Goal: Task Accomplishment & Management: Manage account settings

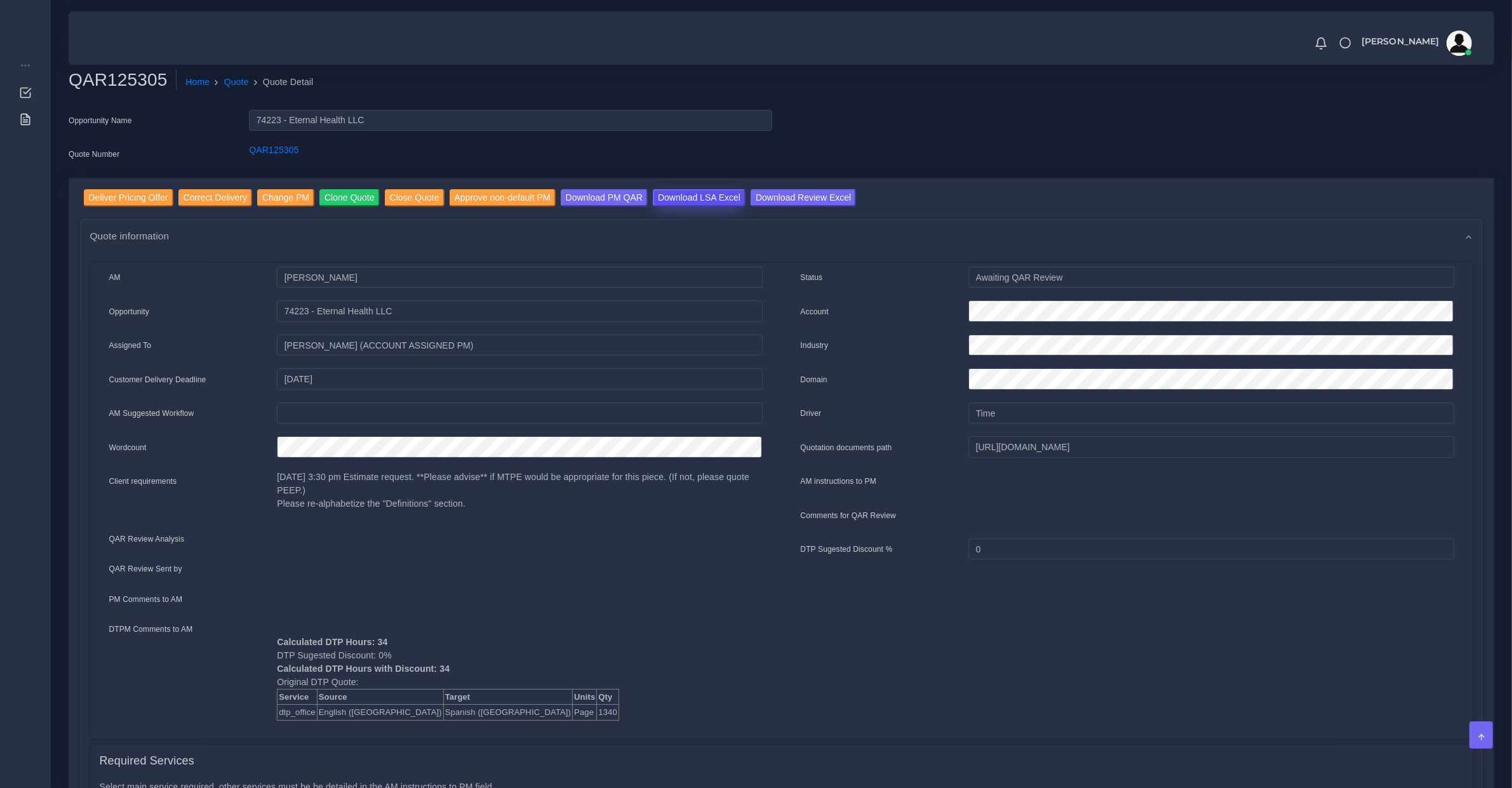
click at [702, 198] on input "Download LSA Excel" at bounding box center [699, 198] width 92 height 17
drag, startPoint x: 433, startPoint y: 648, endPoint x: 467, endPoint y: 649, distance: 34.0
click at [467, 649] on div "Calculated DTP Hours: 34 DTP Sugested Discount: 0% Calculated DTP Hours with Di…" at bounding box center [519, 671] width 504 height 98
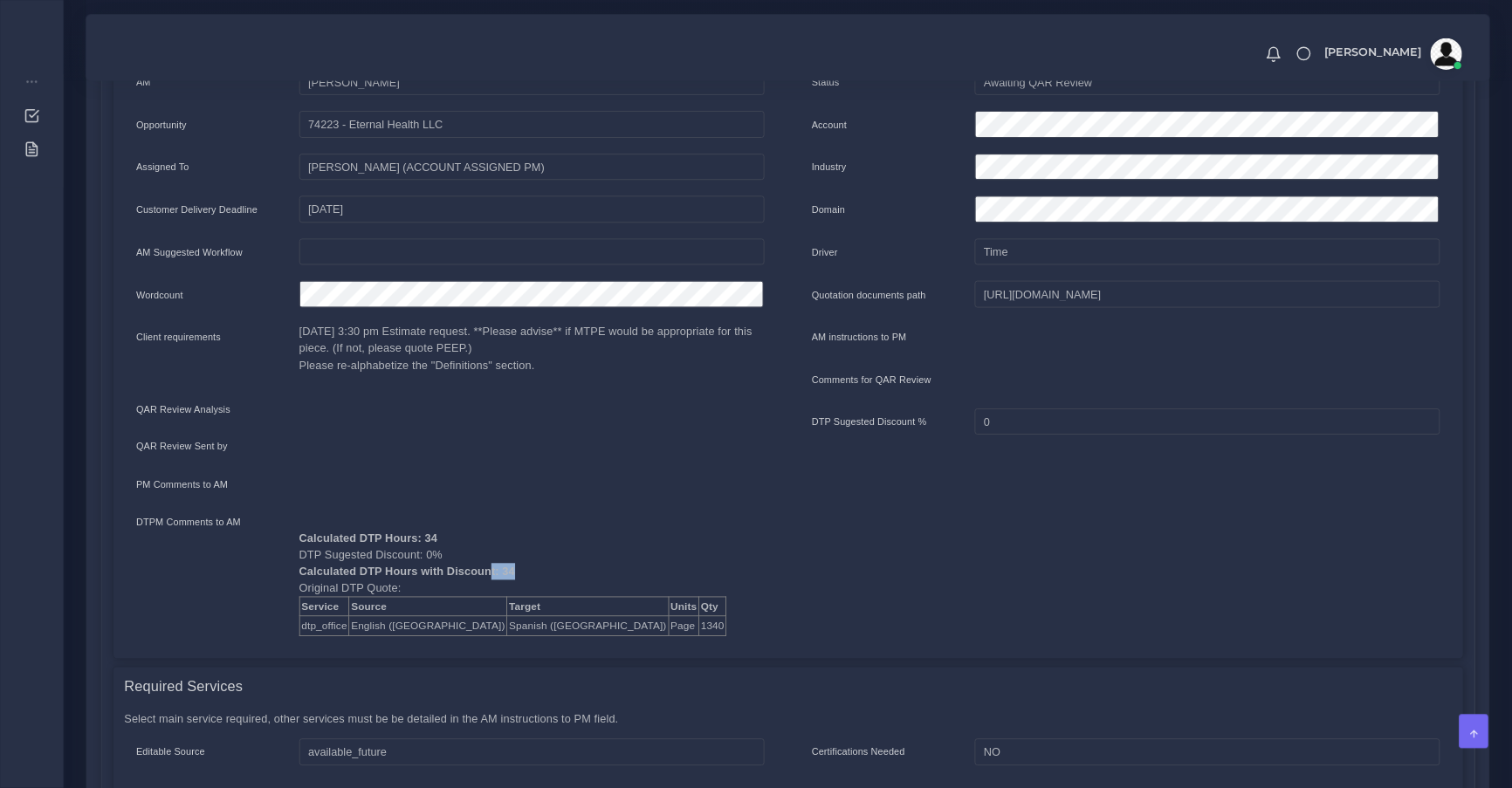
scroll to position [436, 0]
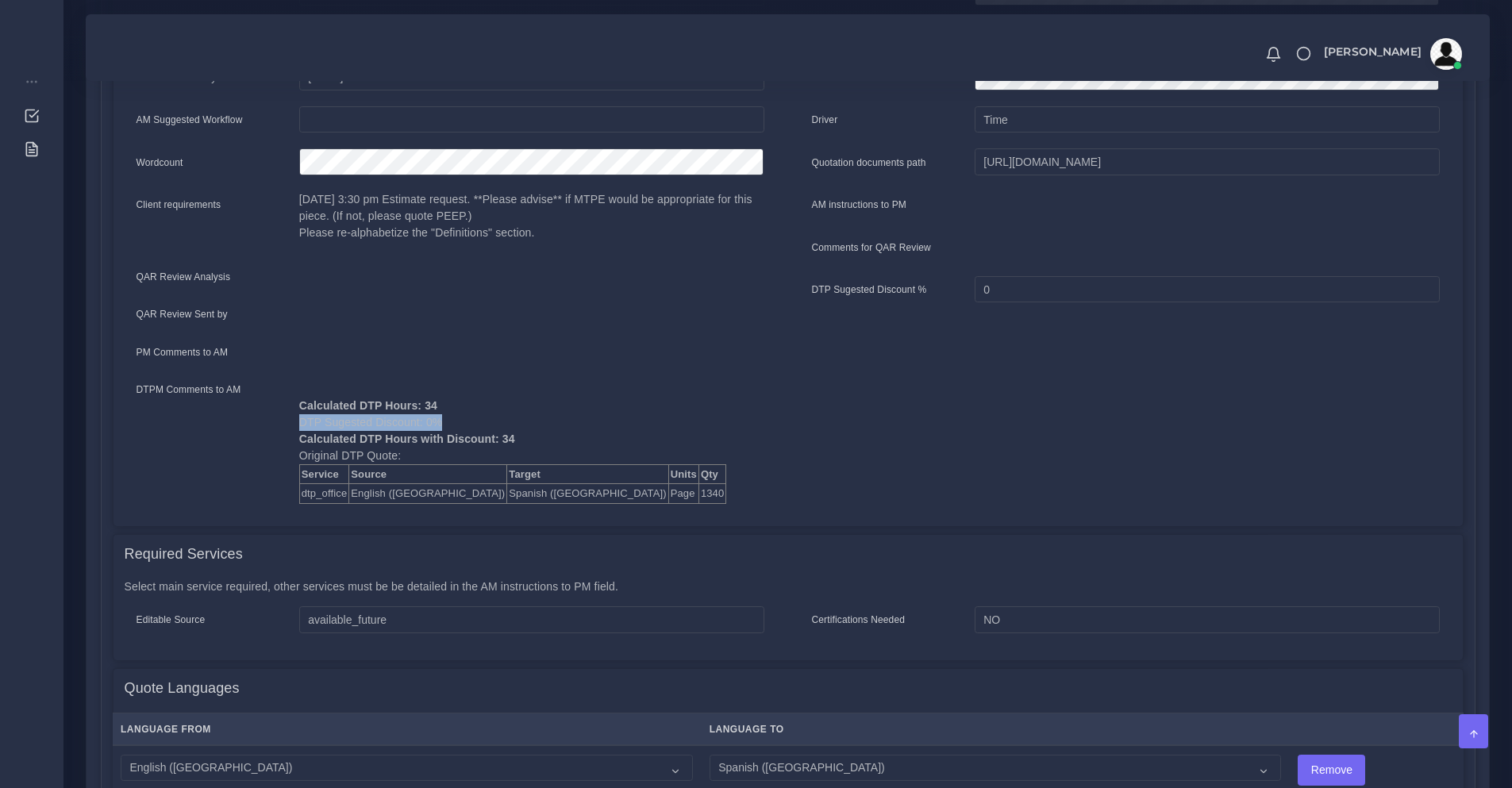
drag, startPoint x: 302, startPoint y: 426, endPoint x: 459, endPoint y: 429, distance: 157.0
click at [459, 425] on div "Calculated DTP Hours: 34 DTP Sugested Discount: 0% Calculated DTP Hours with Di…" at bounding box center [532, 442] width 489 height 123
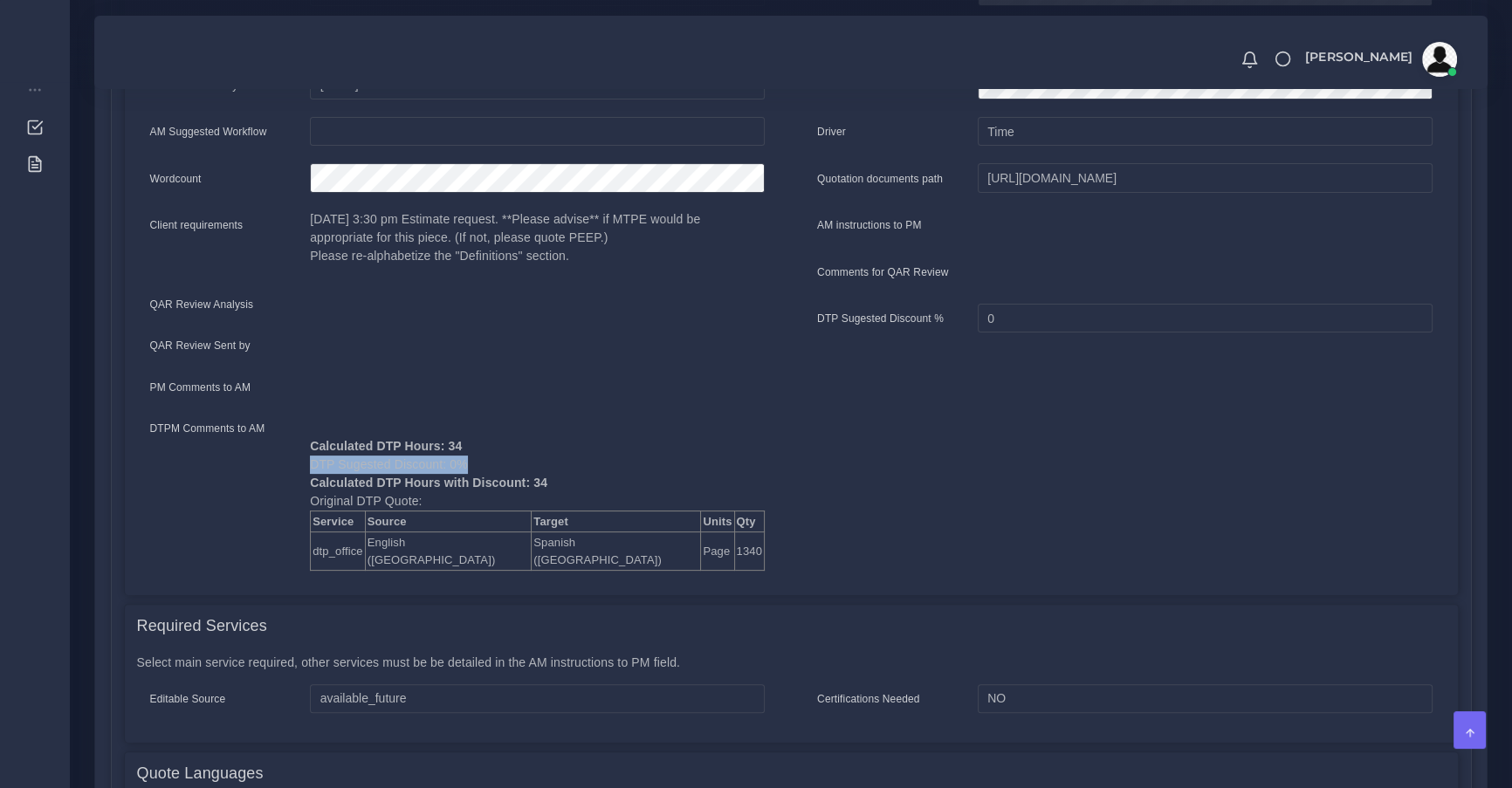
click at [448, 477] on div "Calculated DTP Hours: 34 DTP Sugested Discount: 0% Calculated DTP Hours with Di…" at bounding box center [537, 495] width 481 height 152
click at [444, 469] on div "Calculated DTP Hours: 34 DTP Sugested Discount: 0% Calculated DTP Hours with Di…" at bounding box center [537, 495] width 481 height 152
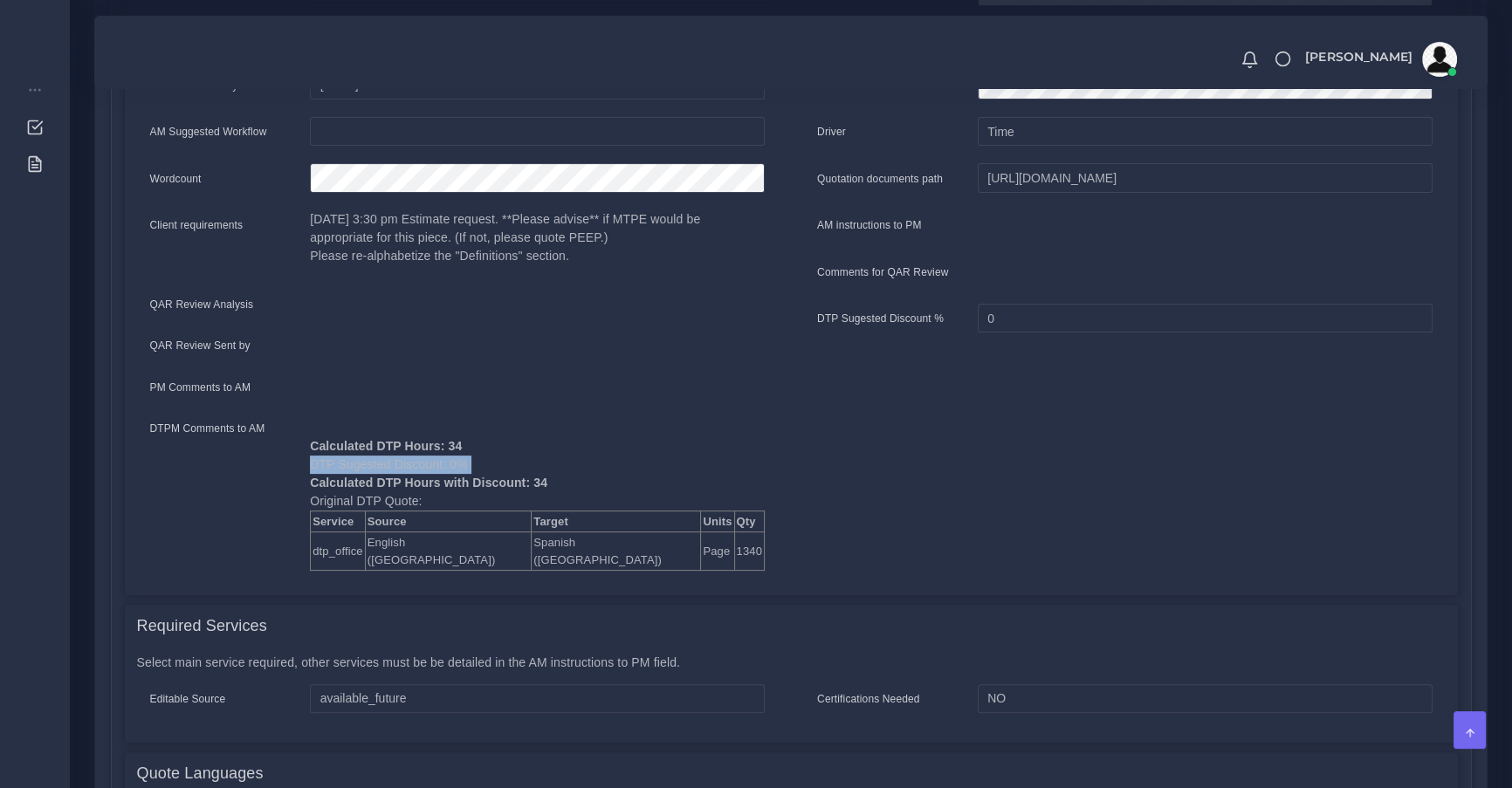
click at [444, 469] on div "Calculated DTP Hours: 34 DTP Sugested Discount: 0% Calculated DTP Hours with Di…" at bounding box center [537, 495] width 481 height 152
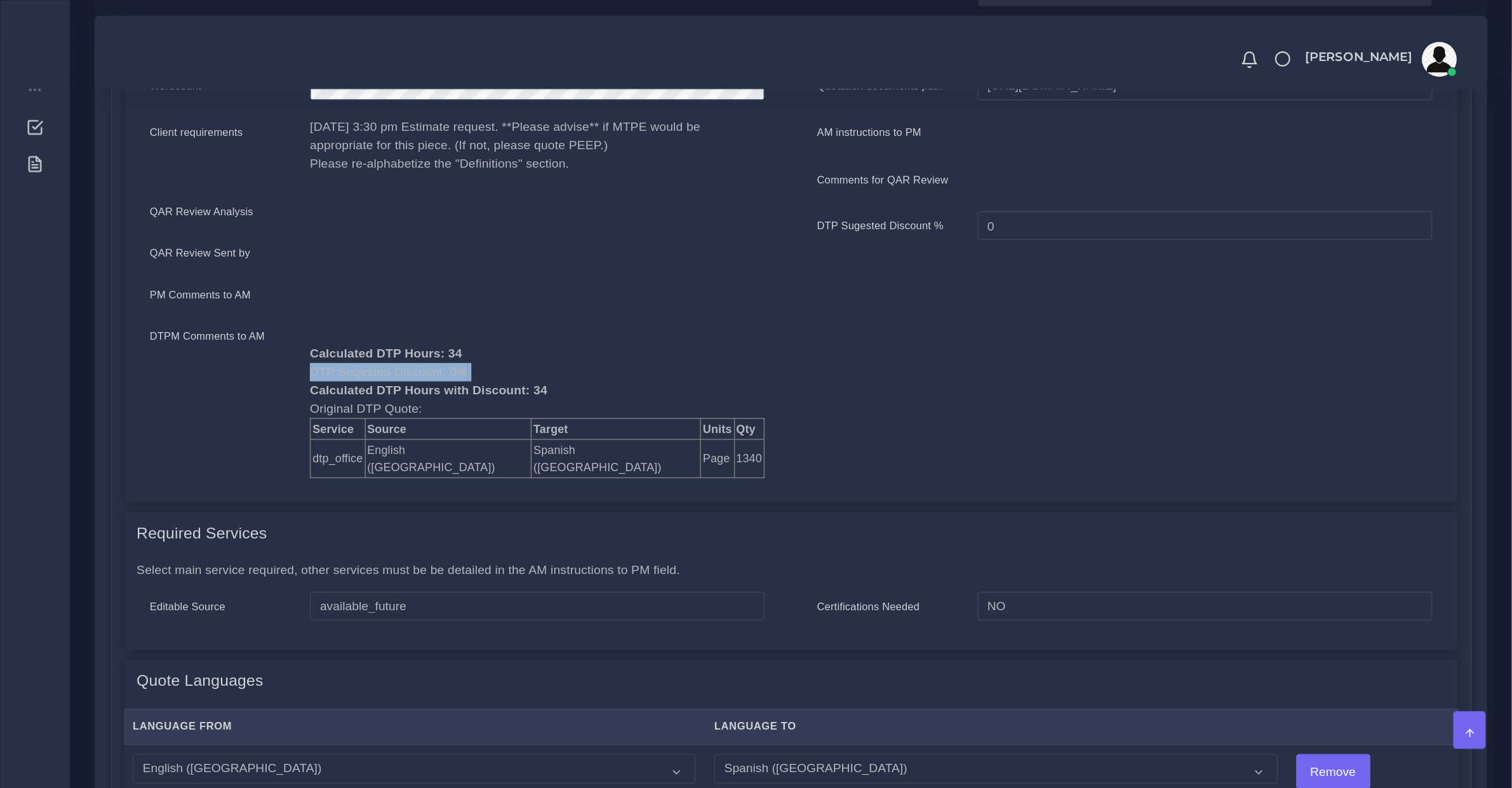
scroll to position [0, 0]
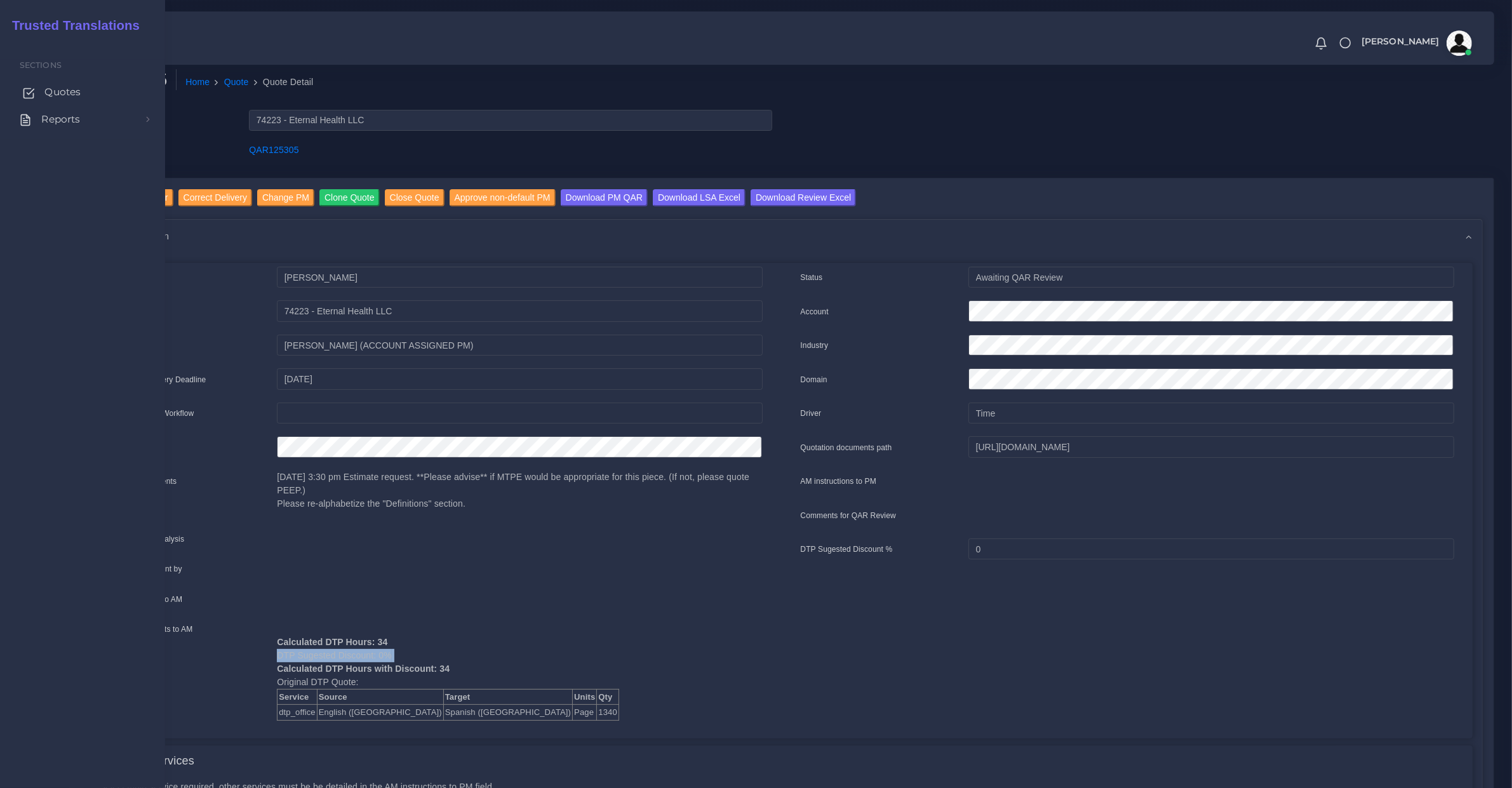
click at [48, 89] on span "Quotes" at bounding box center [62, 92] width 36 height 14
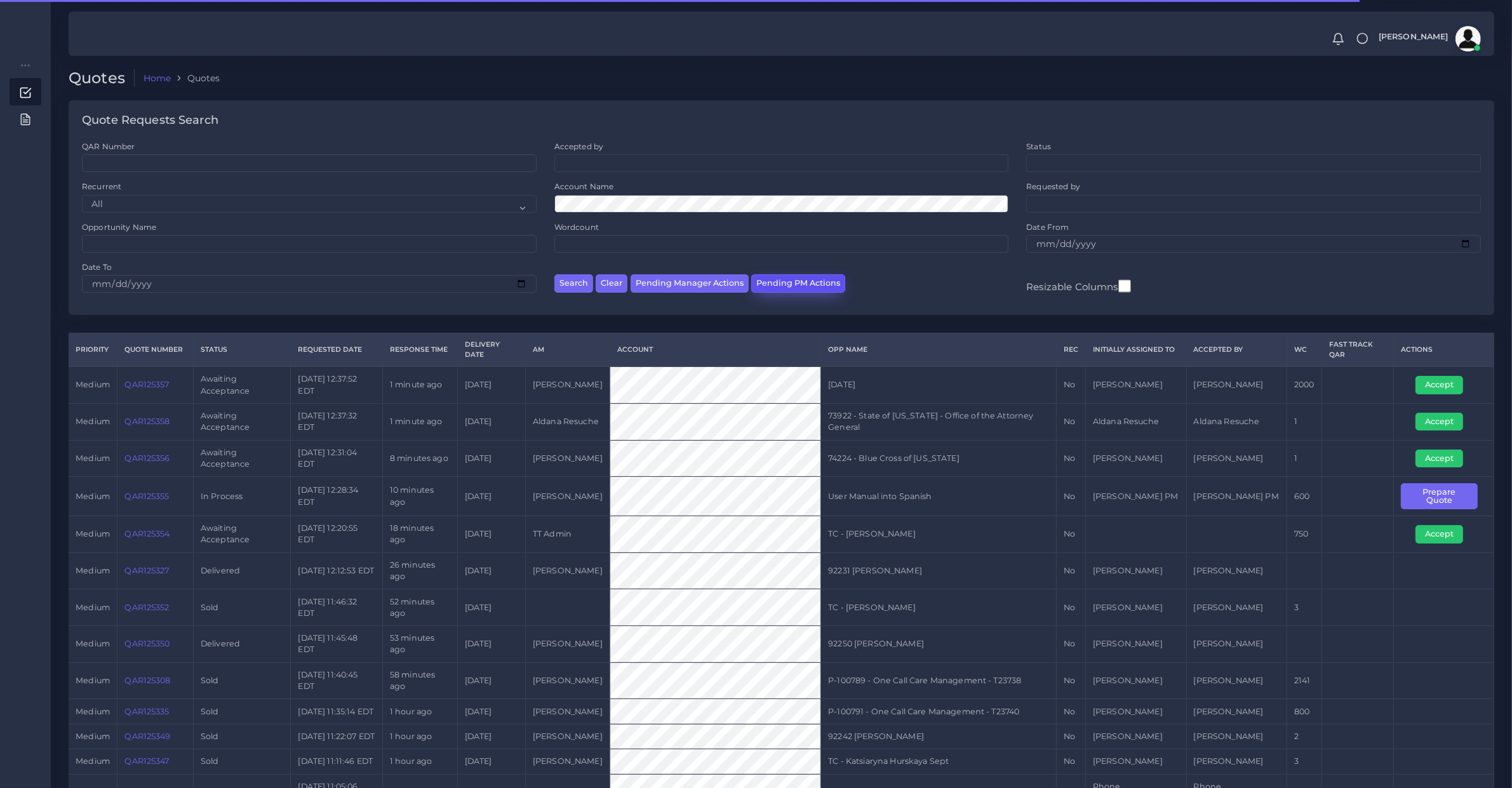
click at [811, 292] on button "Pending PM Actions" at bounding box center [798, 283] width 94 height 18
select select "awaiting_acceptance"
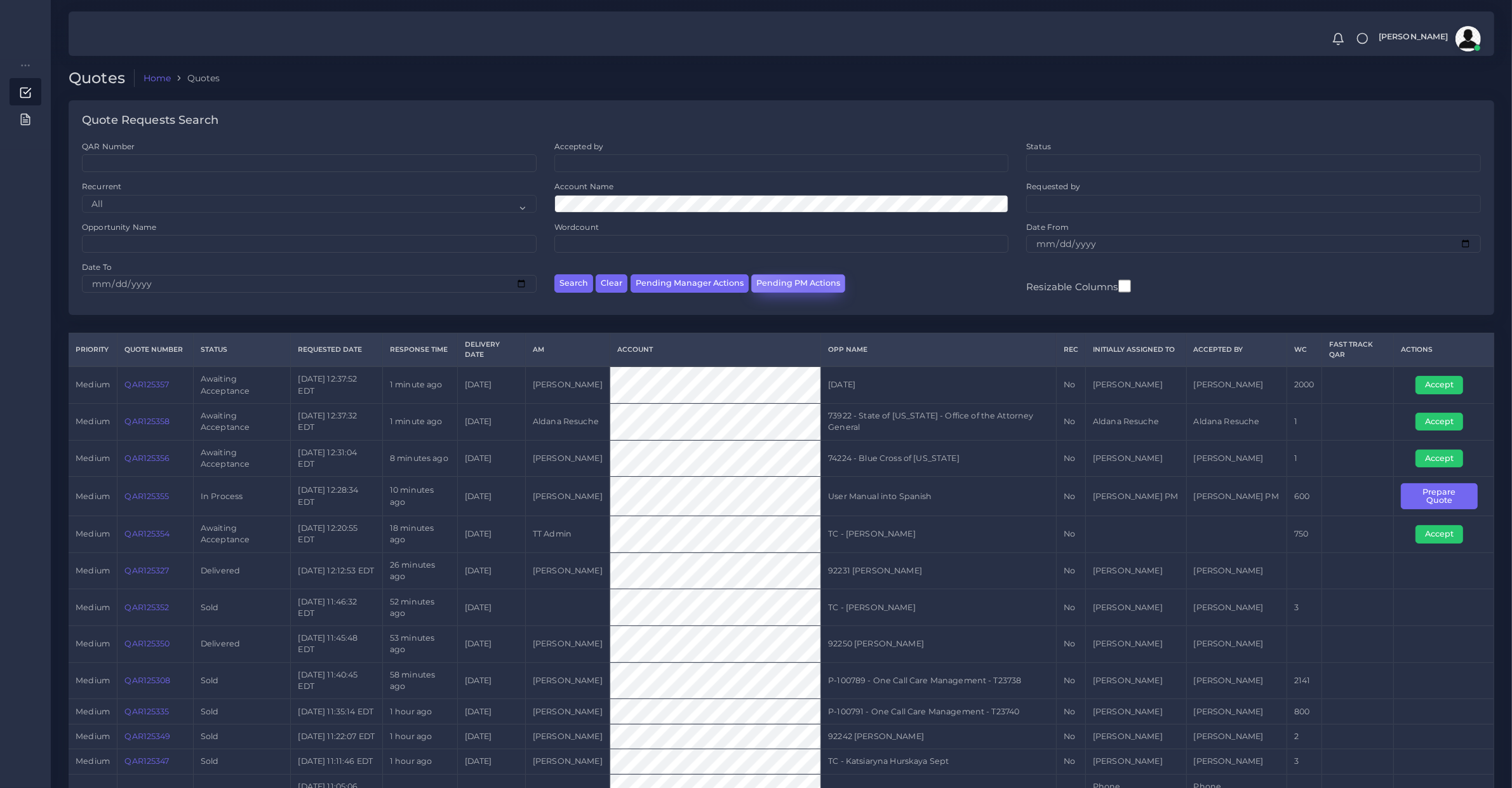
scroll to position [17, 0]
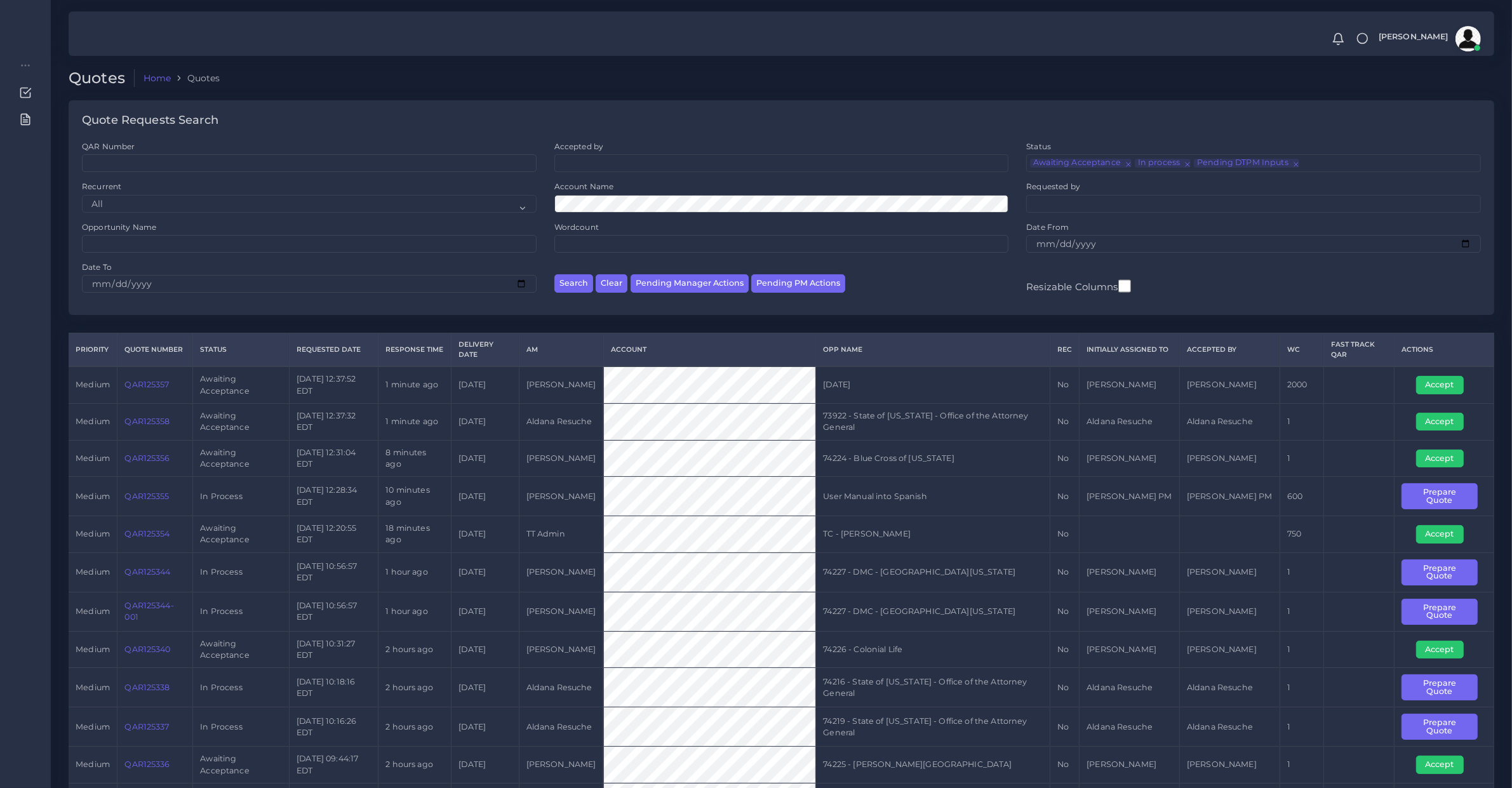
click at [144, 396] on td "QAR125357" at bounding box center [155, 385] width 76 height 37
copy link "QAR125357"
click at [160, 388] on link "QAR125357" at bounding box center [147, 384] width 45 height 10
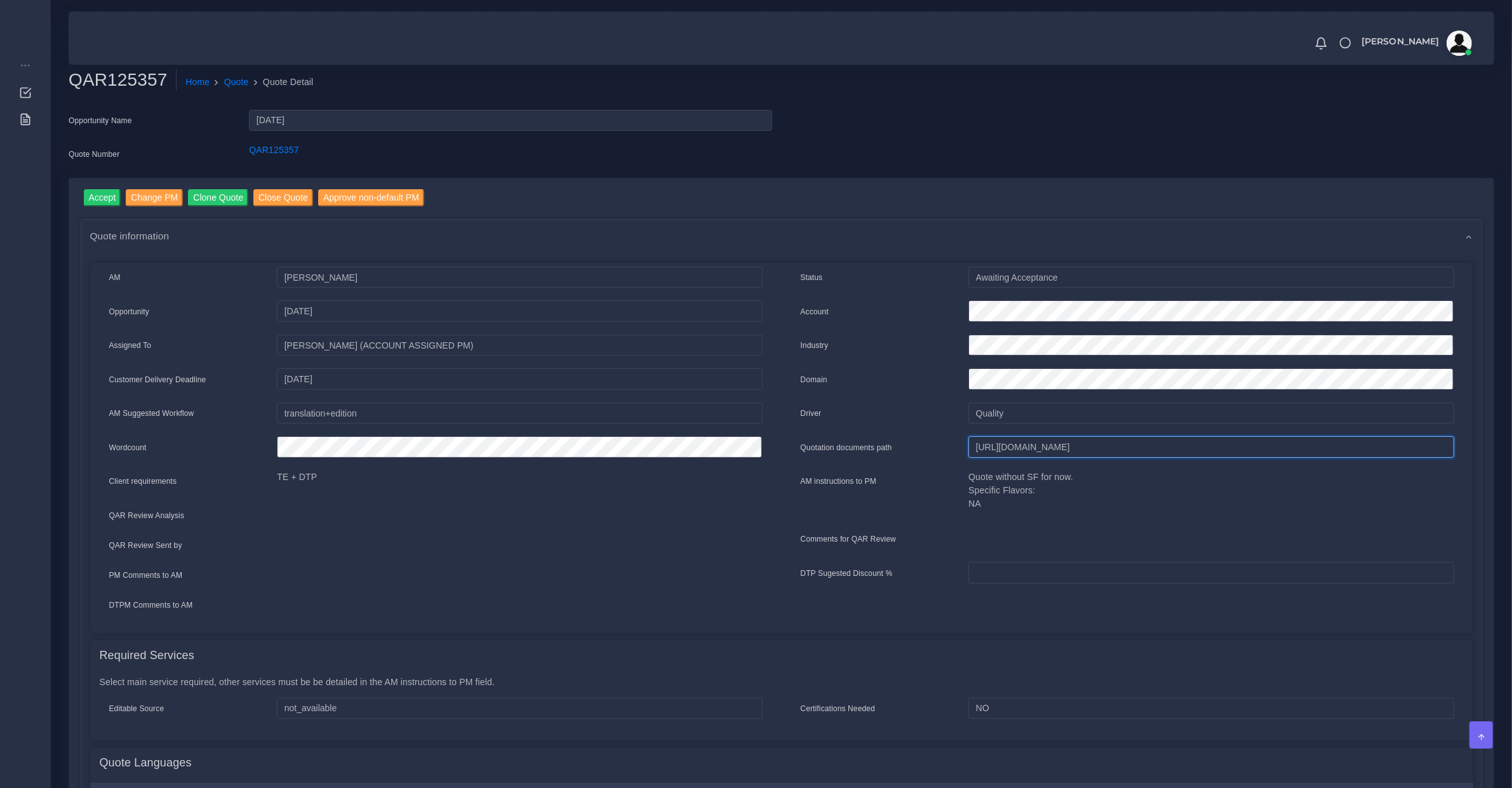
click at [1003, 455] on div "https://workdrive.zoho.com/fgoh3e43b1a1fe2124b65bedd7c3c51a0e040/teams/fgoh3e43…" at bounding box center [1210, 449] width 504 height 26
click at [1008, 443] on input "https://workdrive.zoho.com/fgoh3e43b1a1fe2124b65bedd7c3c51a0e040/teams/fgoh3e43…" at bounding box center [1210, 447] width 485 height 22
click at [265, 163] on div "QAR125357" at bounding box center [511, 156] width 542 height 26
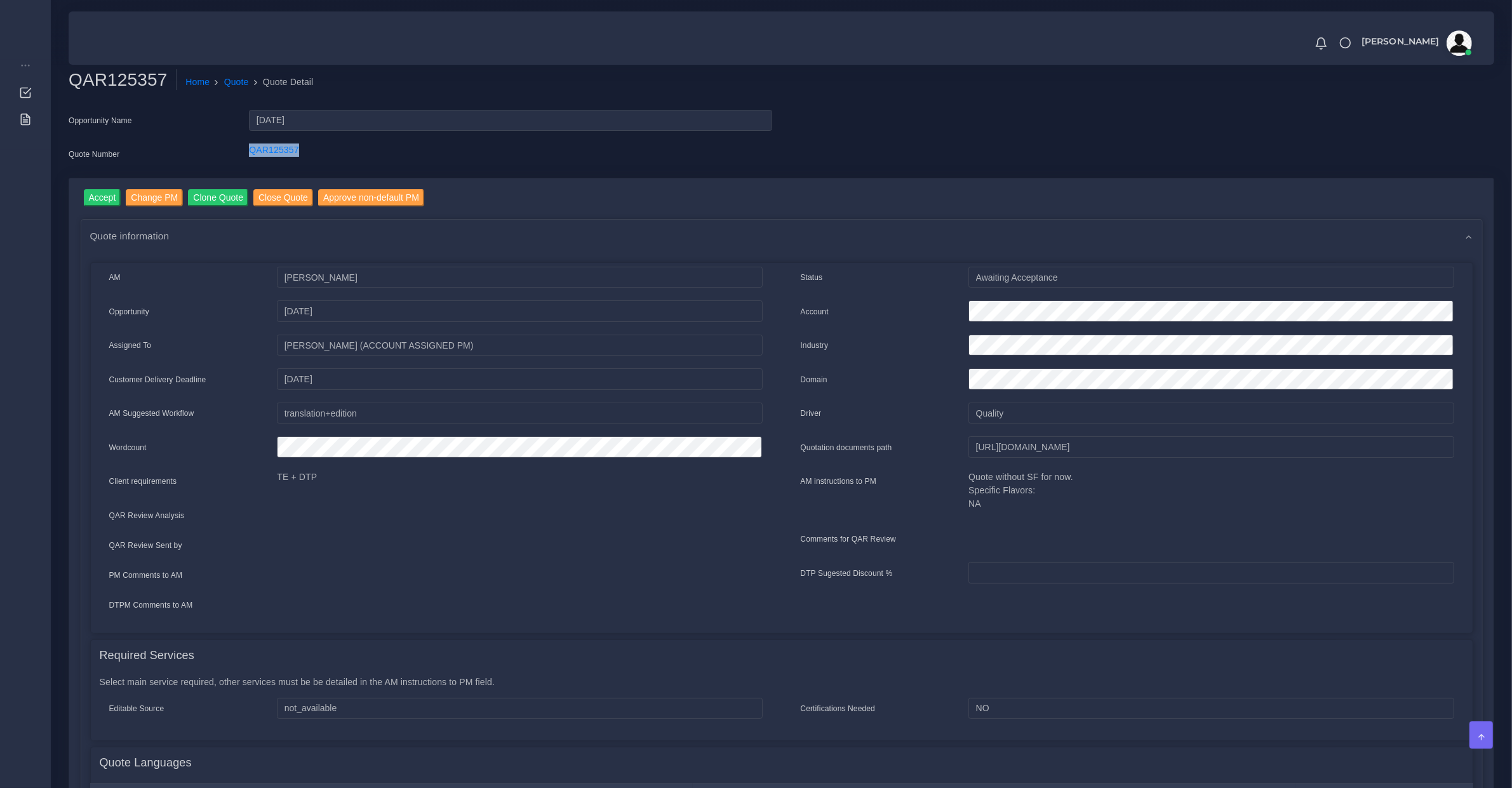
click at [265, 163] on div "QAR125357" at bounding box center [511, 156] width 542 height 26
copy link "QAR125357"
click at [1005, 440] on input "https://workdrive.zoho.com/fgoh3e43b1a1fe2124b65bedd7c3c51a0e040/teams/fgoh3e43…" at bounding box center [1210, 447] width 485 height 22
click at [1005, 440] on input "[URL][DOMAIN_NAME]" at bounding box center [1210, 447] width 485 height 22
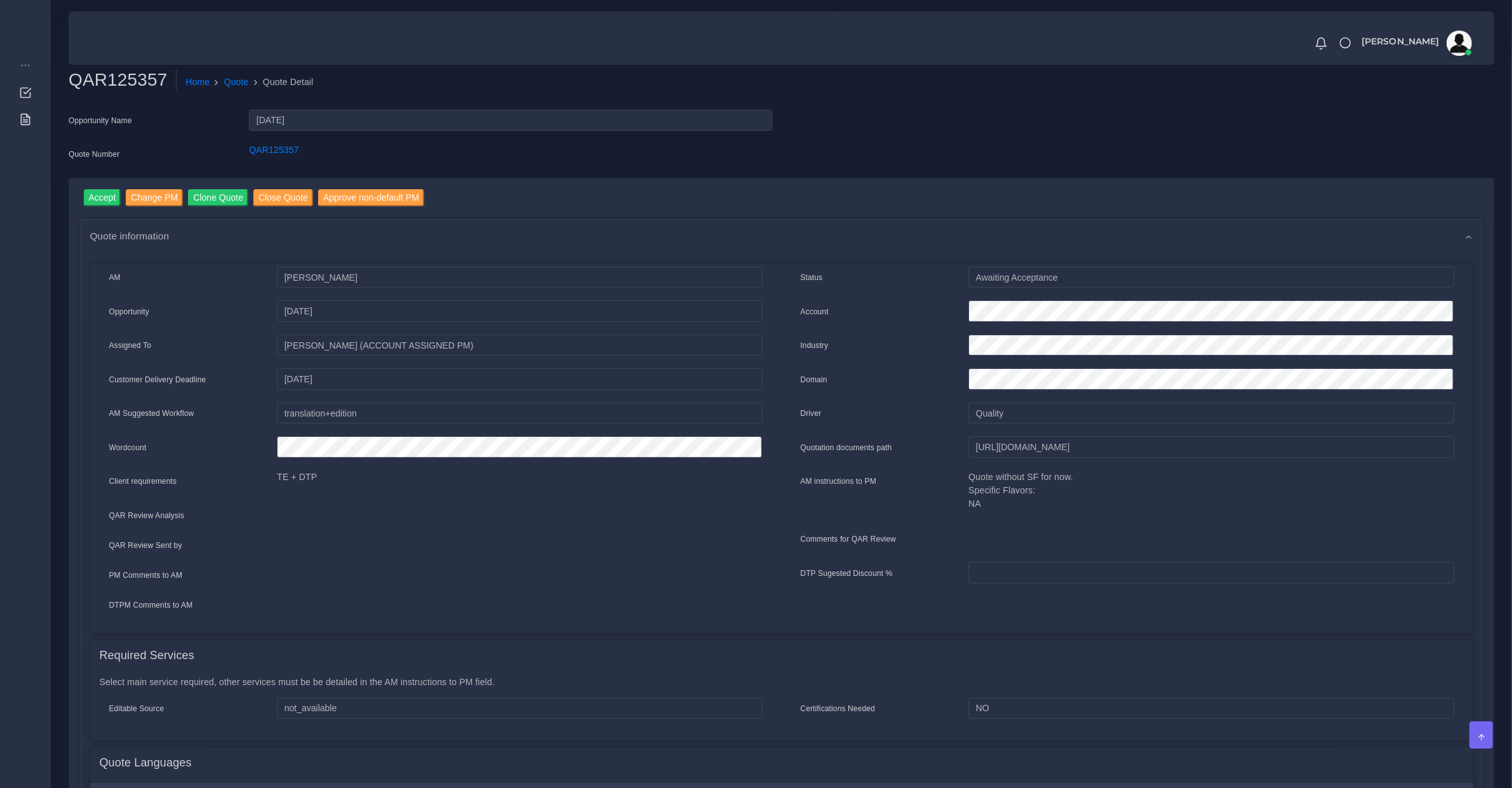
click at [490, 224] on div "Quote information" at bounding box center [782, 236] width 1401 height 33
click at [99, 195] on input "Accept" at bounding box center [103, 198] width 38 height 17
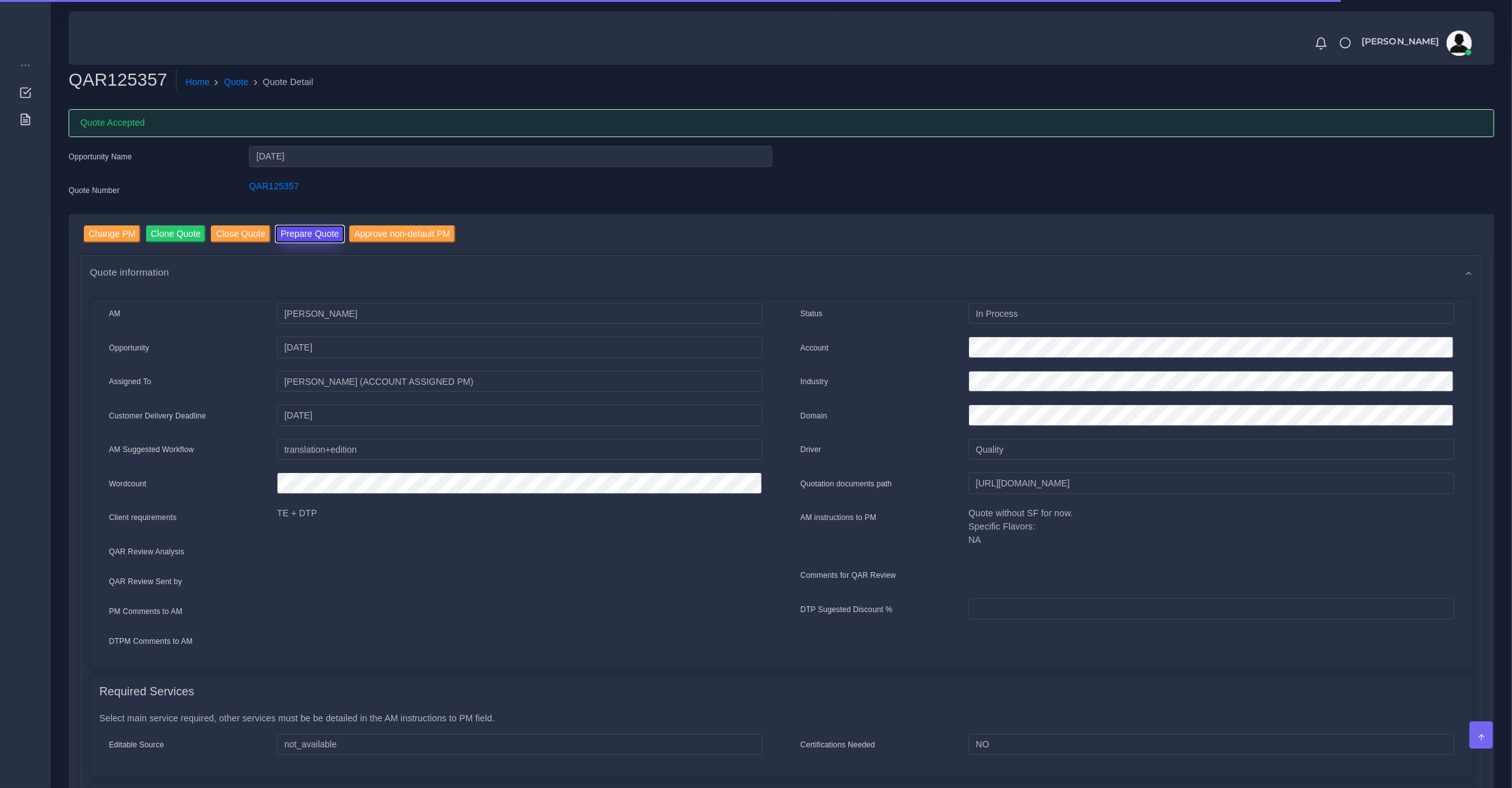
click at [294, 235] on button "Prepare Quote" at bounding box center [310, 234] width 69 height 17
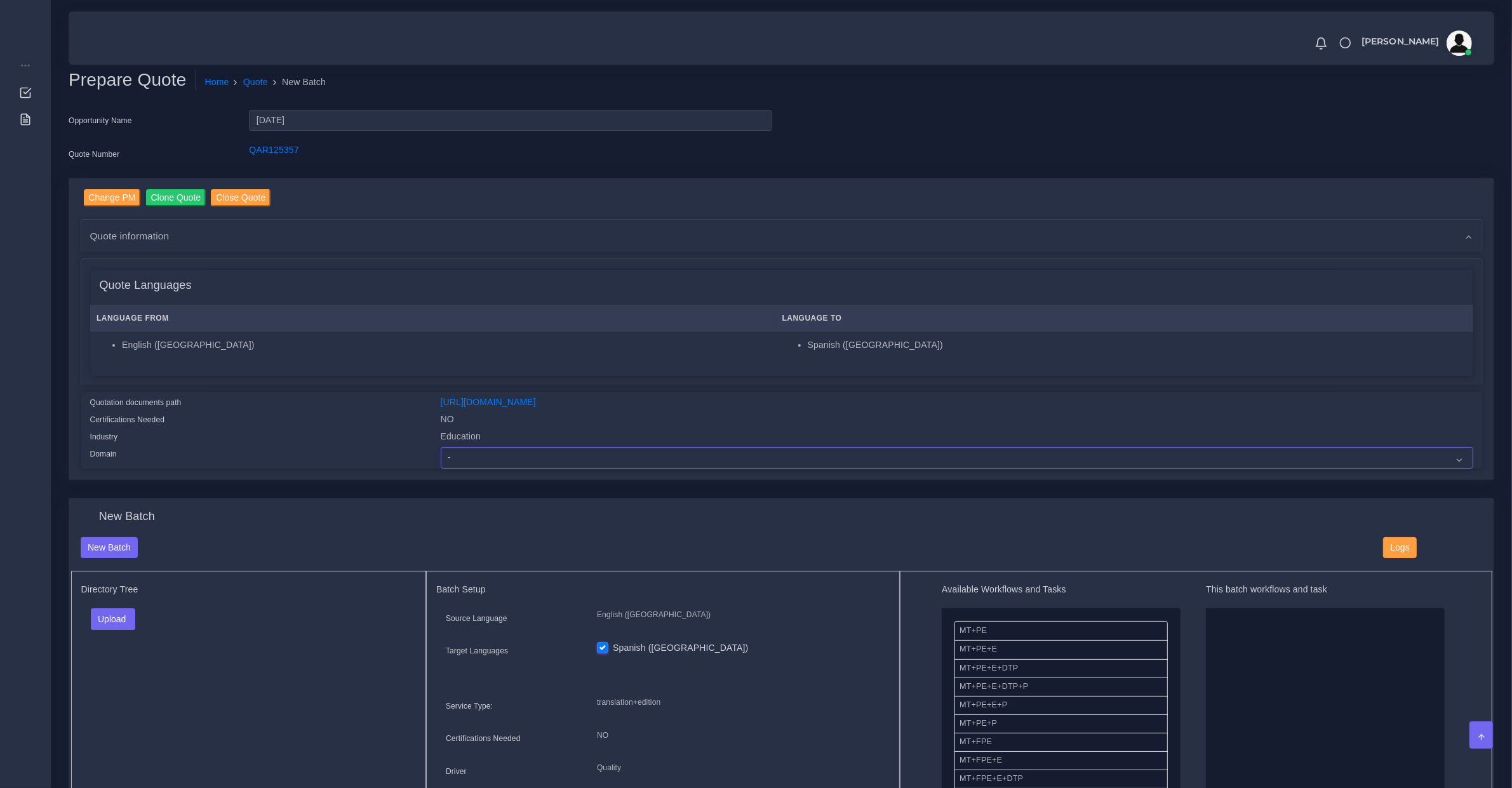
click at [484, 456] on select "- Advertising and Media Agriculture, Forestry and Fishing Architecture, Buildin…" at bounding box center [957, 458] width 1033 height 22
click at [440, 447] on select "- Advertising and Media Agriculture, Forestry and Fishing Architecture, Buildin…" at bounding box center [957, 458] width 1033 height 22
click at [455, 467] on div "Change PM Clone Quote Close Quote Quote information AM [PERSON_NAME] -" at bounding box center [781, 329] width 1425 height 302
click at [456, 456] on select "- Advertising and Media Agriculture, Forestry and Fishing Architecture, Buildin…" at bounding box center [957, 458] width 1033 height 22
select select "Education"
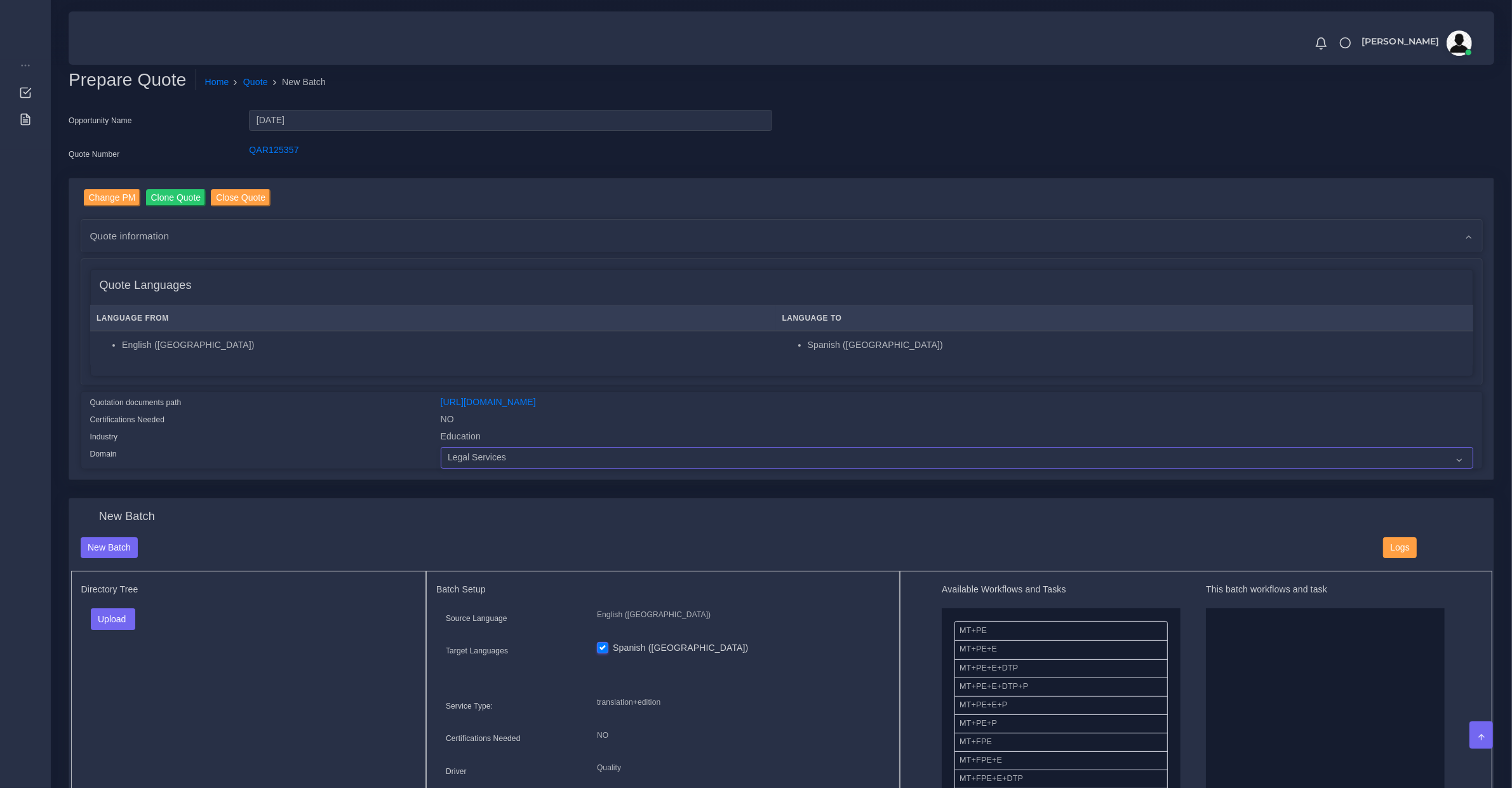
click at [440, 447] on select "- Advertising and Media Agriculture, Forestry and Fishing Architecture, Buildin…" at bounding box center [957, 458] width 1033 height 22
click at [856, 287] on div "Quote Languages" at bounding box center [781, 286] width 1382 height 32
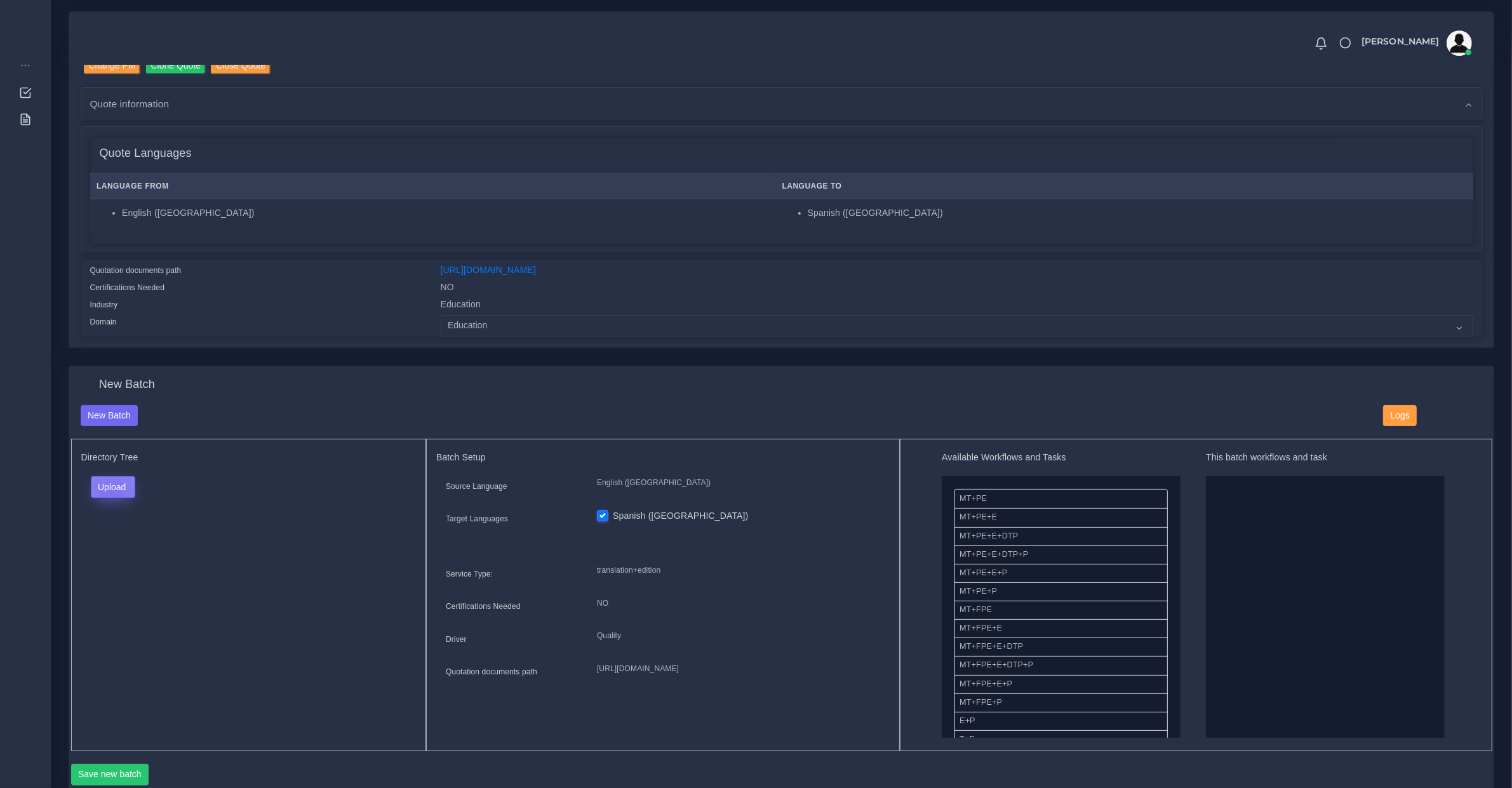
click at [112, 490] on button "Upload" at bounding box center [113, 487] width 45 height 22
click at [115, 527] on label "Files" at bounding box center [134, 535] width 87 height 16
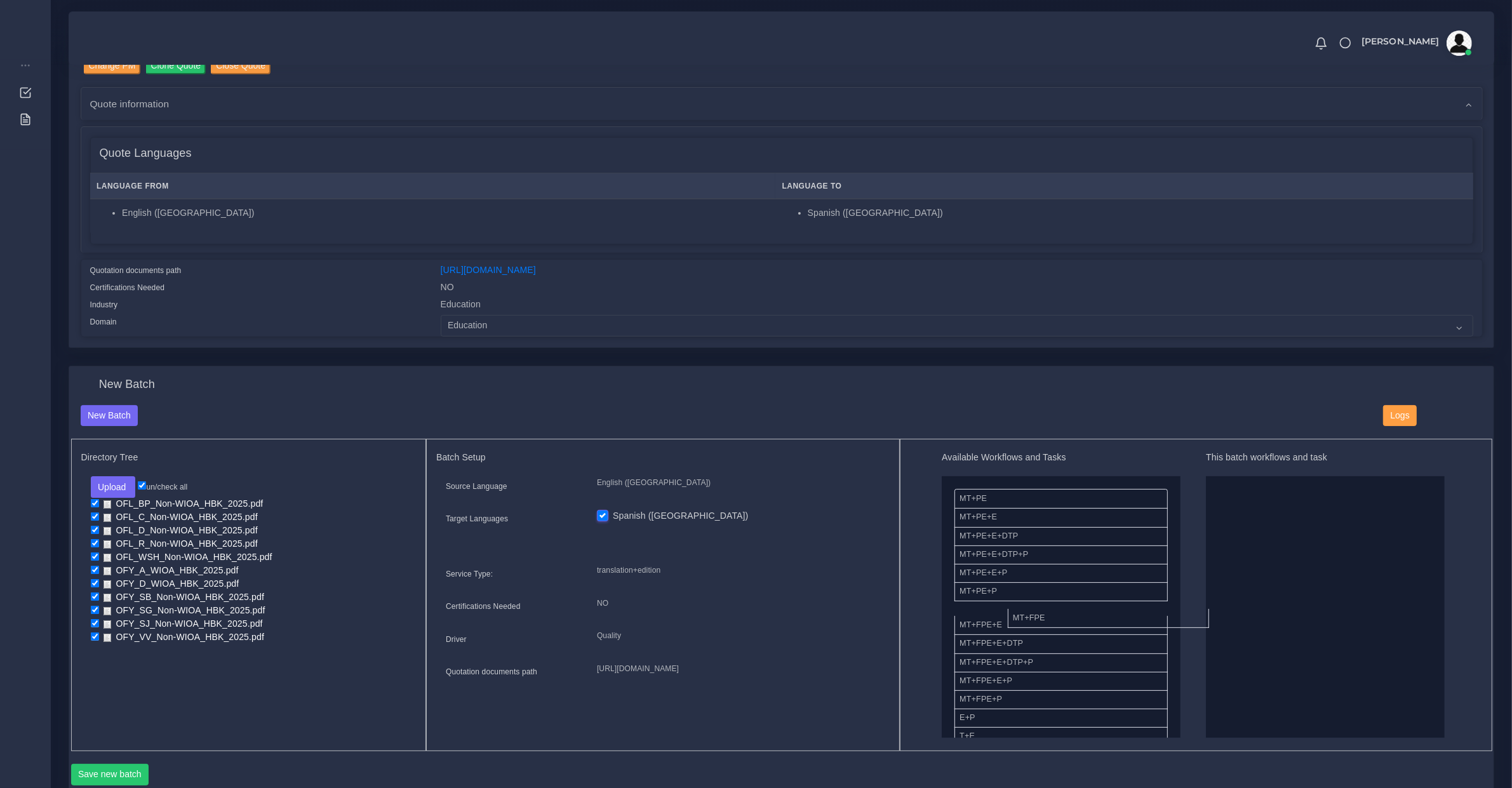
drag, startPoint x: 1048, startPoint y: 619, endPoint x: 1318, endPoint y: 608, distance: 270.2
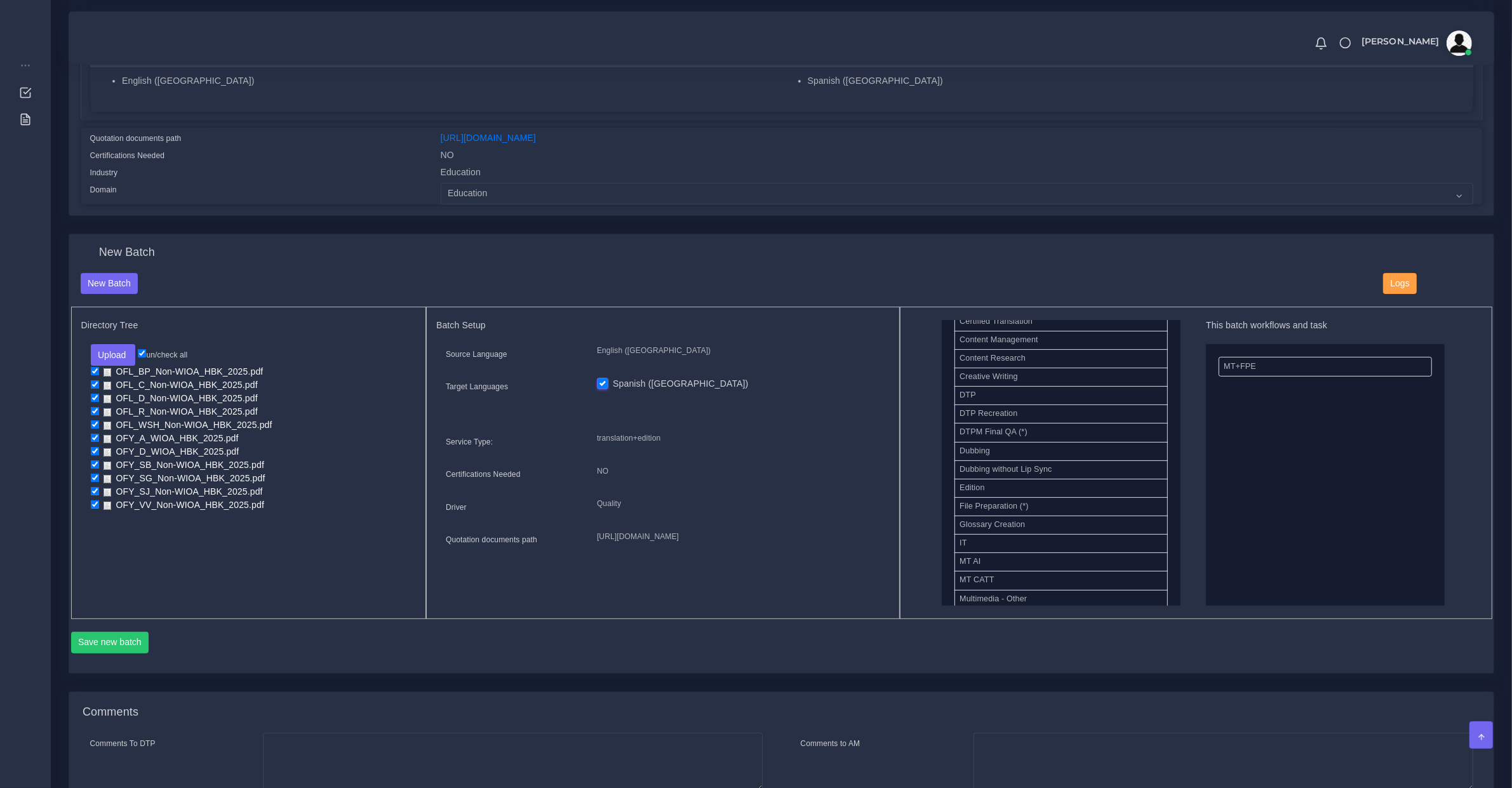
scroll to position [626, 0]
drag, startPoint x: 1002, startPoint y: 543, endPoint x: 1472, endPoint y: 457, distance: 477.8
drag, startPoint x: 1005, startPoint y: 583, endPoint x: 1262, endPoint y: 525, distance: 263.5
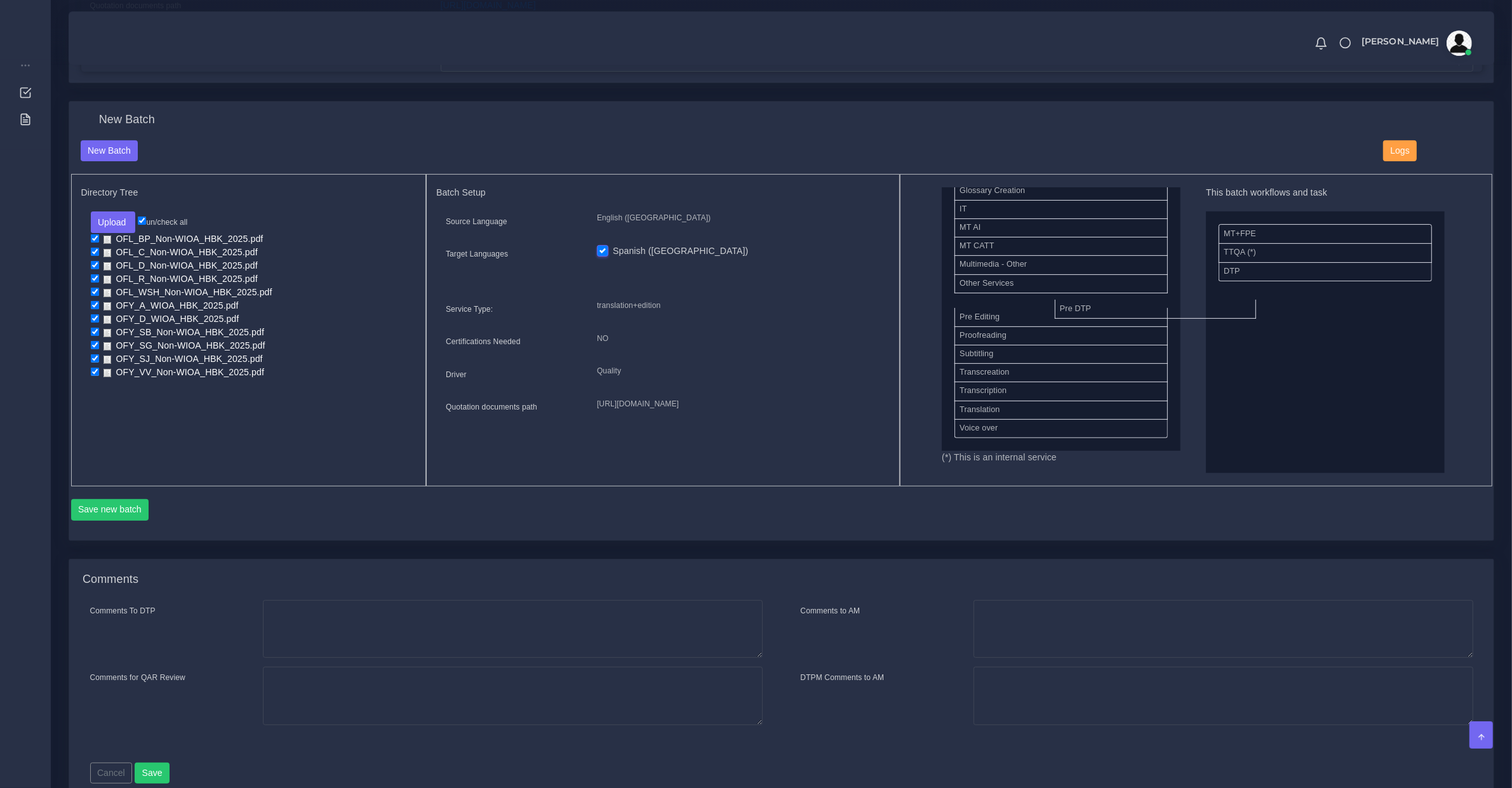
scroll to position [571, 0]
drag, startPoint x: 976, startPoint y: 302, endPoint x: 1262, endPoint y: 227, distance: 295.7
click at [134, 513] on button "Save new batch" at bounding box center [110, 510] width 78 height 22
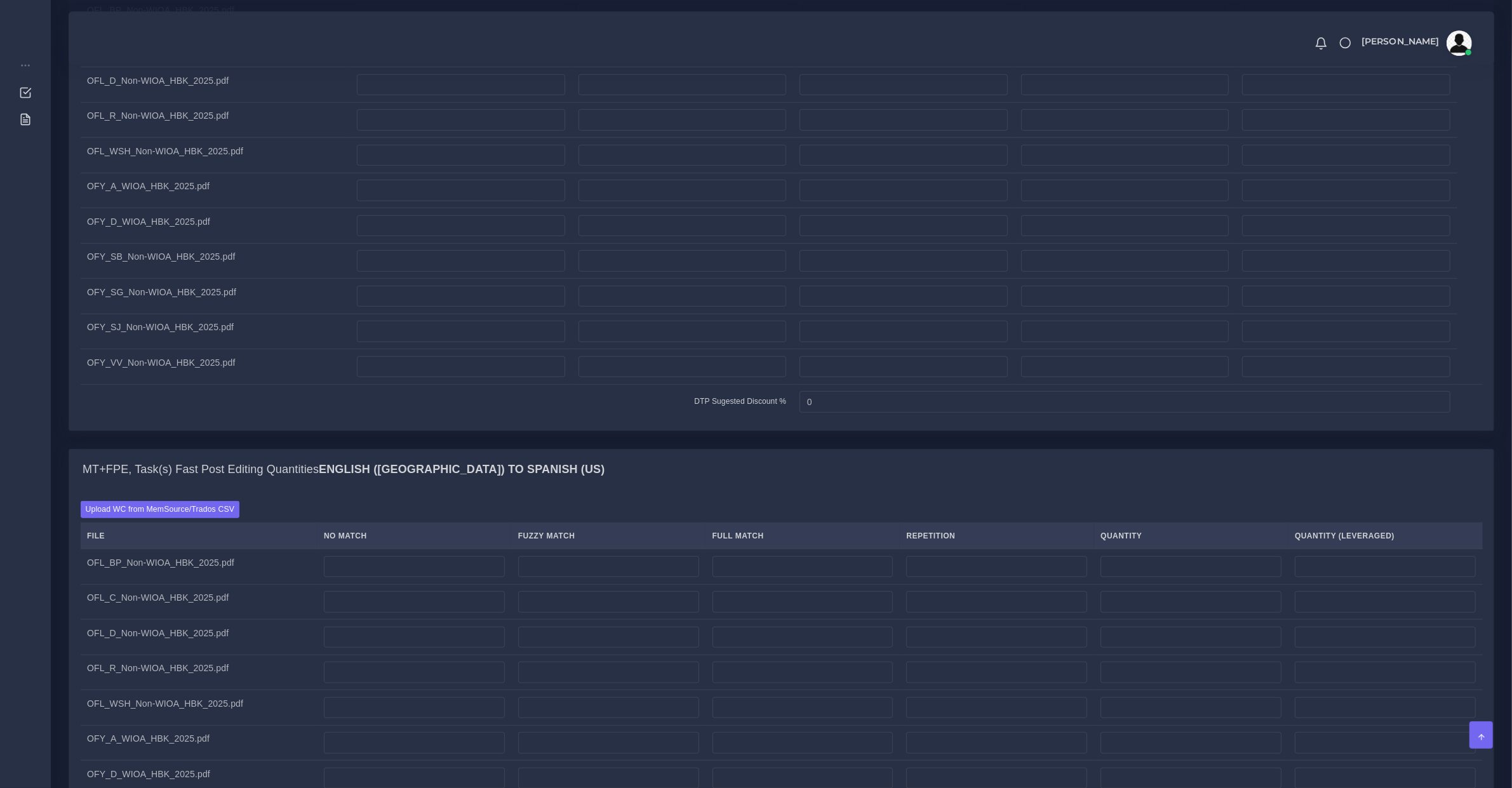
scroll to position [794, 0]
